Goal: Check status: Check status

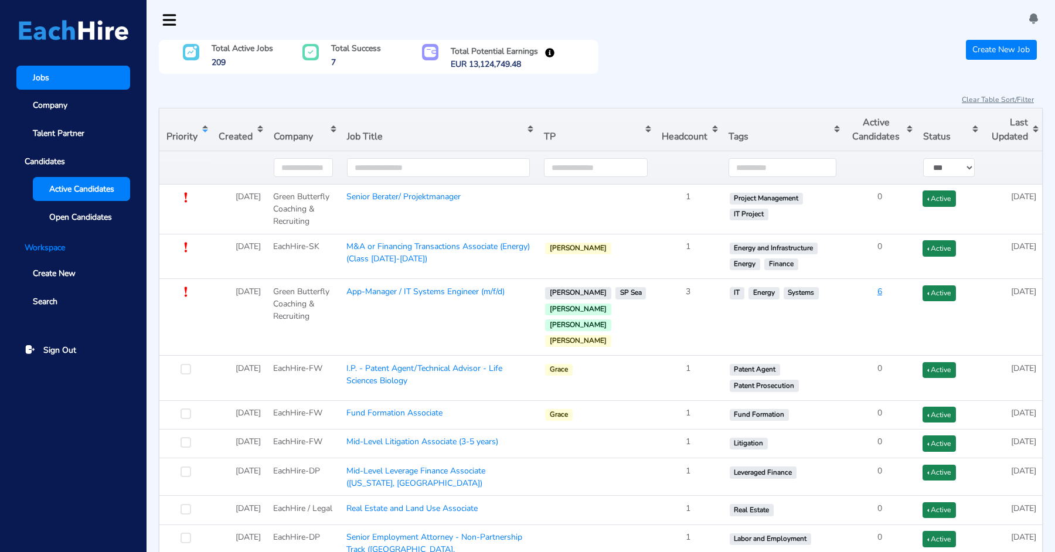
click at [62, 200] on link "Active Candidates" at bounding box center [81, 189] width 97 height 24
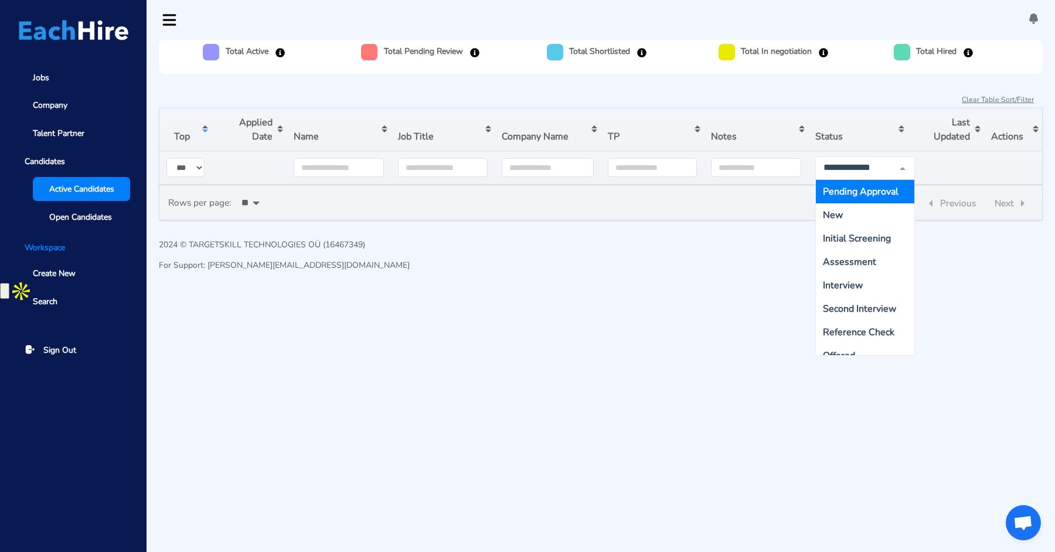
click at [849, 190] on span "Pending Approval" at bounding box center [861, 191] width 76 height 13
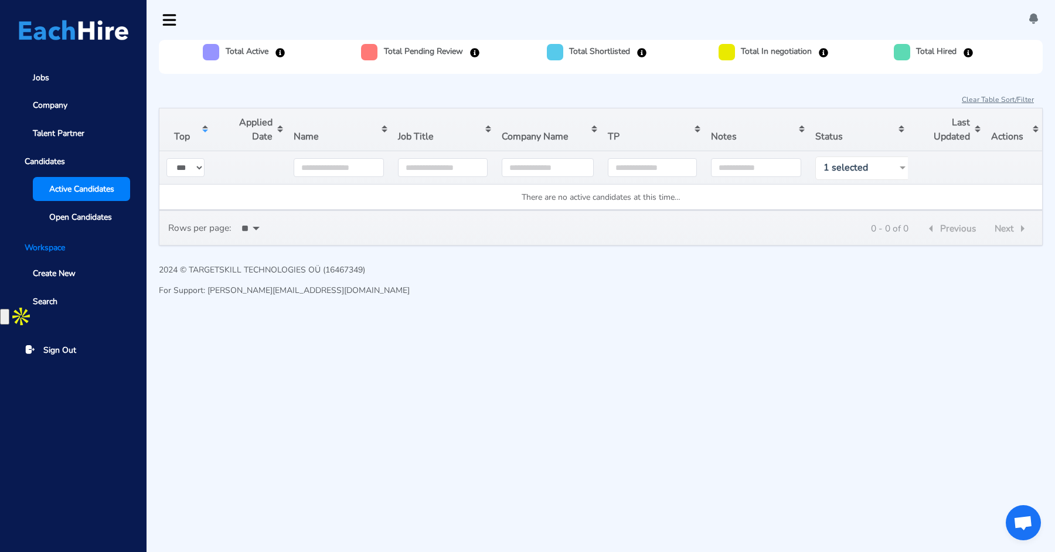
click at [736, 271] on div "2024 © TARGETSKILL TECHNOLOGIES OÜ (16467349) For Support: [PERSON_NAME][EMAIL_…" at bounding box center [601, 284] width 884 height 41
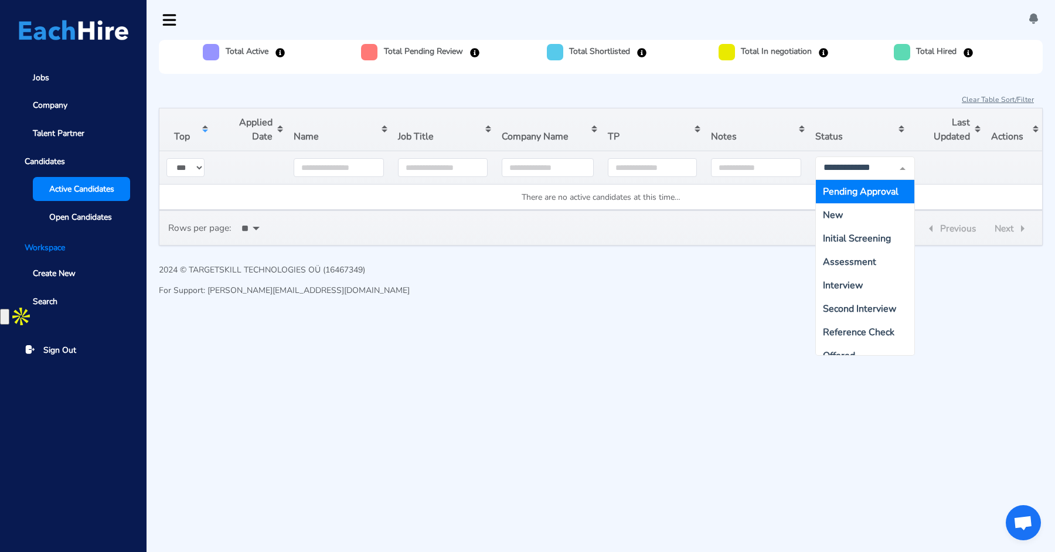
click at [796, 108] on button "Sort table by Notes in descending order" at bounding box center [756, 129] width 104 height 42
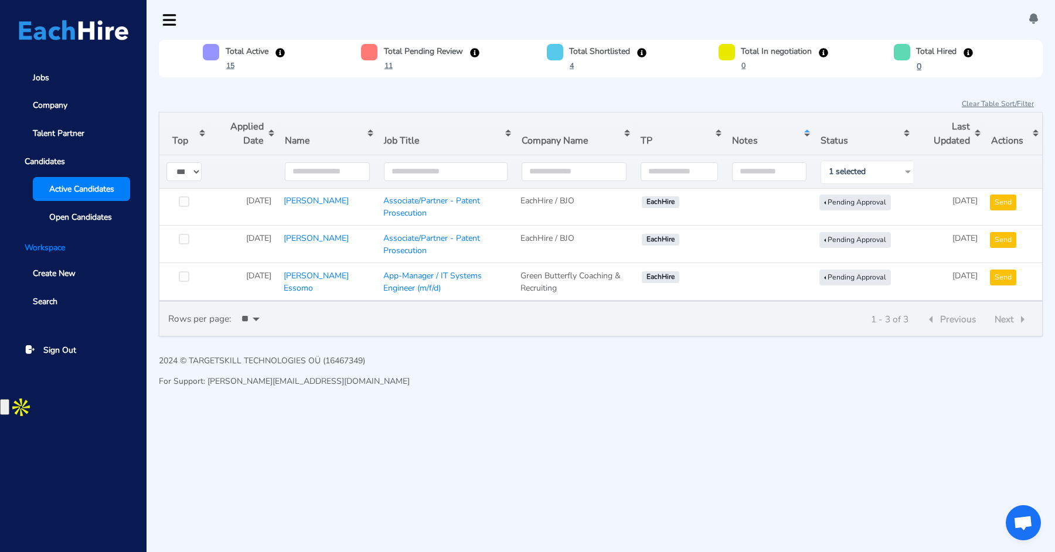
click at [312, 266] on td "[PERSON_NAME] Essomo" at bounding box center [328, 282] width 100 height 38
click at [310, 270] on link "[PERSON_NAME] Essomo" at bounding box center [316, 281] width 65 height 23
